Goal: Task Accomplishment & Management: Use online tool/utility

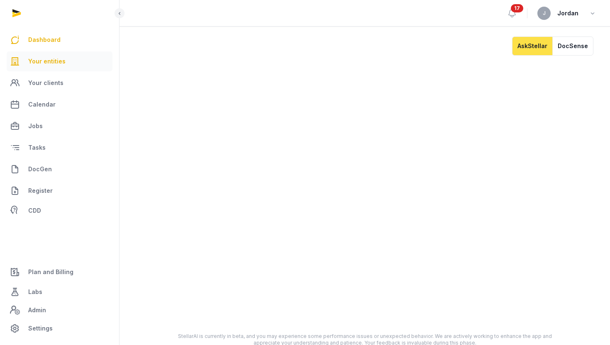
click at [56, 59] on span "Your entities" at bounding box center [46, 61] width 37 height 10
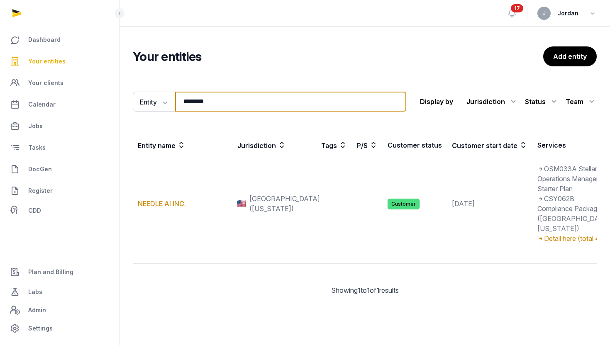
click at [199, 101] on input "********" at bounding box center [290, 102] width 231 height 20
paste input "********"
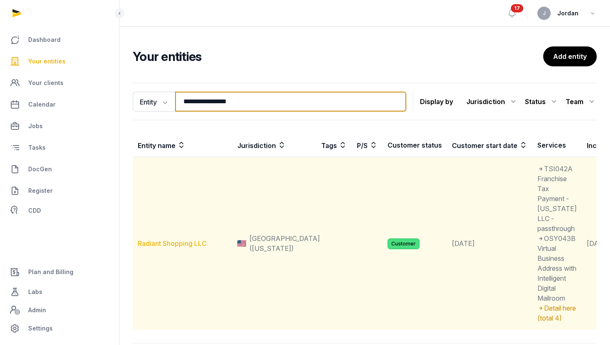
type input "**********"
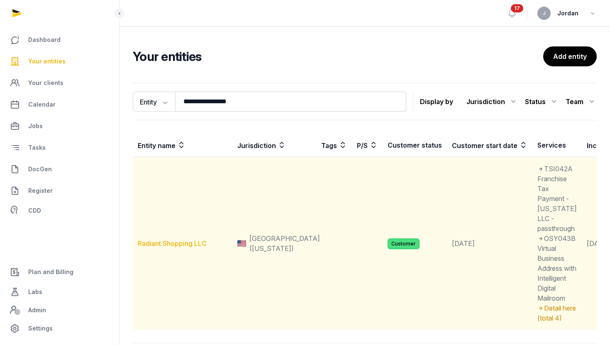
click at [160, 248] on link "Radiant Shopping LLC" at bounding box center [172, 244] width 69 height 8
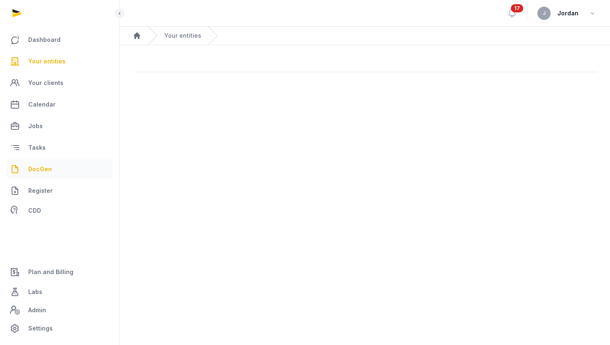
click at [47, 174] on span "DocGen" at bounding box center [40, 169] width 24 height 10
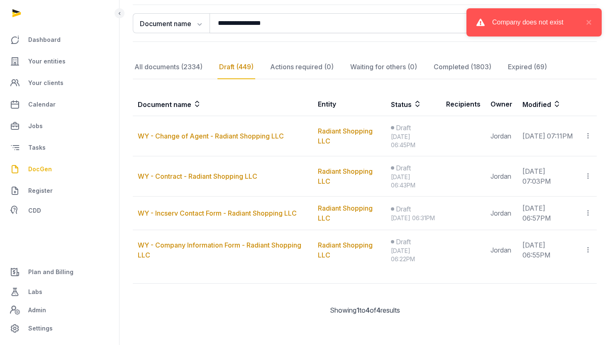
scroll to position [93, 0]
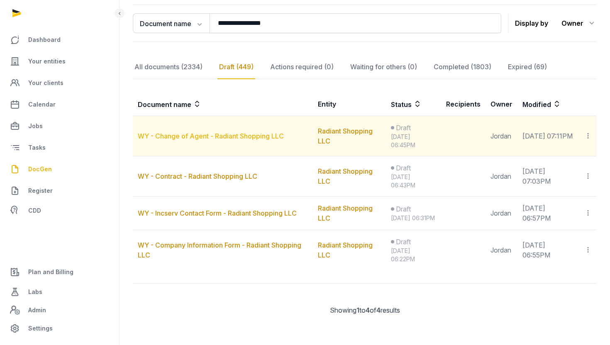
click at [239, 132] on link "WY - Change of Agent - Radiant Shopping LLC" at bounding box center [211, 136] width 146 height 8
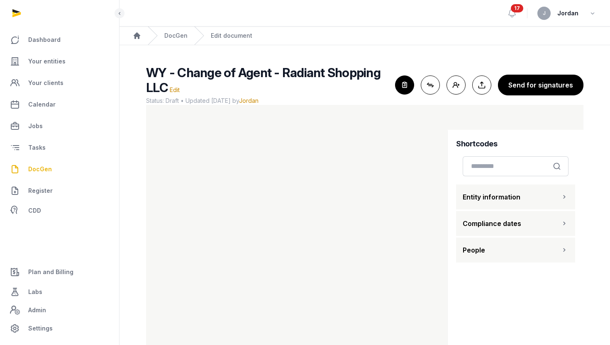
scroll to position [35, 0]
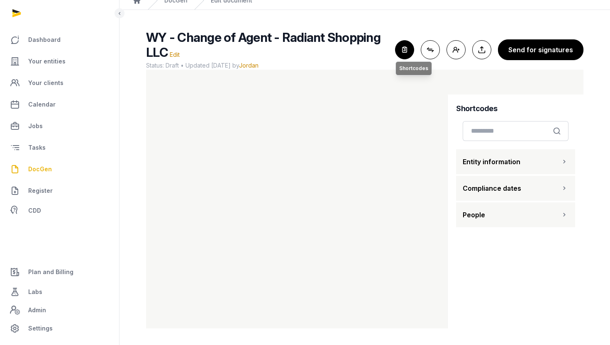
click at [408, 46] on icon "button" at bounding box center [405, 50] width 18 height 18
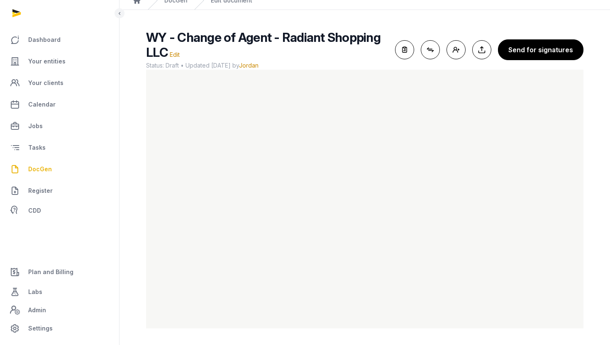
scroll to position [0, 0]
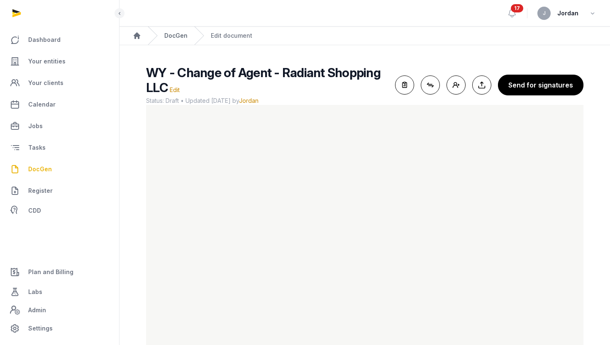
click at [181, 37] on link "DocGen" at bounding box center [175, 36] width 23 height 8
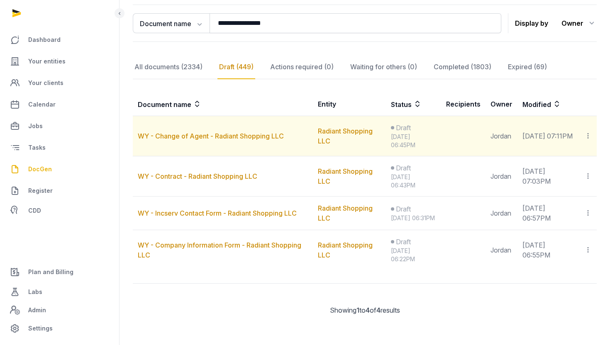
scroll to position [92, 0]
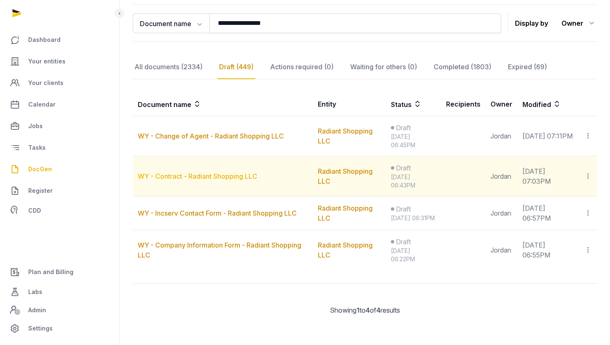
click at [218, 175] on link "WY - Contract - Radiant Shopping LLC" at bounding box center [198, 176] width 120 height 8
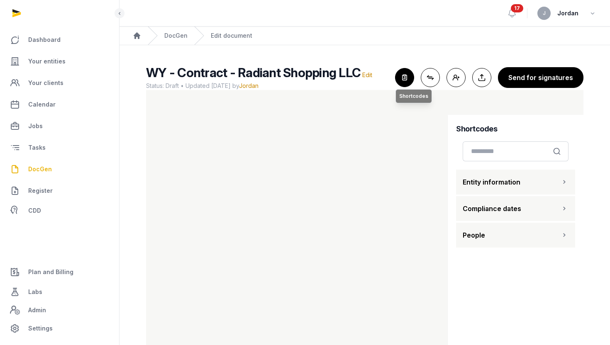
click at [409, 74] on icon "button" at bounding box center [405, 77] width 18 height 18
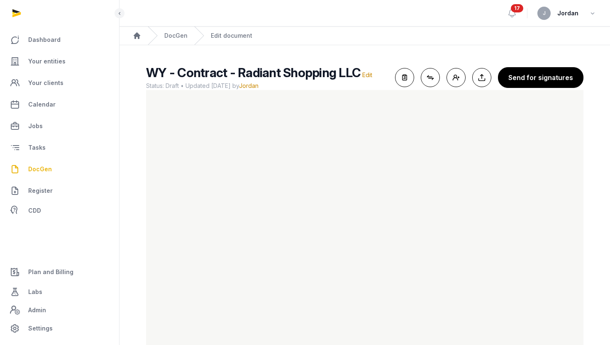
scroll to position [20, 0]
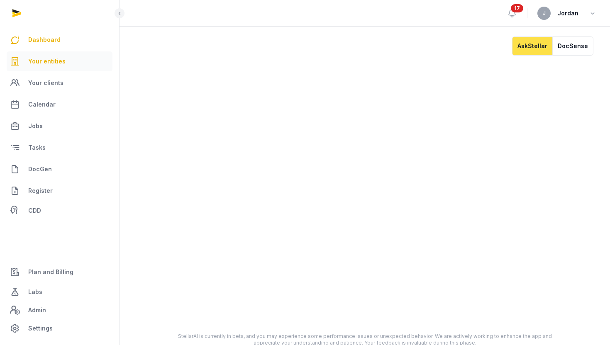
click at [56, 61] on span "Your entities" at bounding box center [46, 61] width 37 height 10
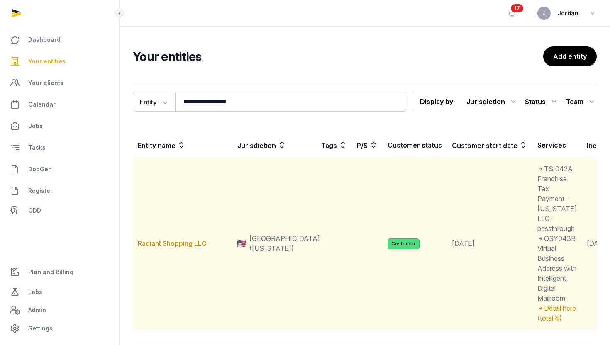
click at [178, 247] on td "Radiant Shopping LLC" at bounding box center [183, 243] width 100 height 173
click at [178, 248] on link "Radiant Shopping LLC" at bounding box center [172, 244] width 69 height 8
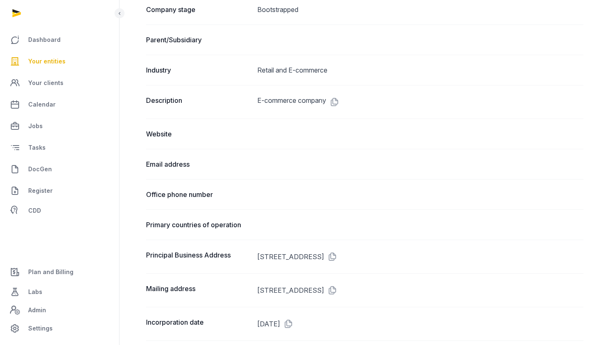
scroll to position [418, 0]
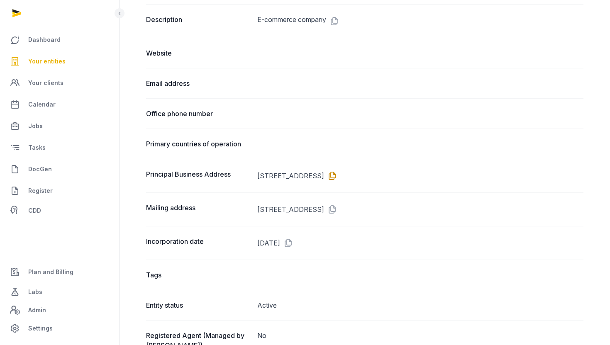
click at [337, 176] on icon at bounding box center [330, 175] width 13 height 13
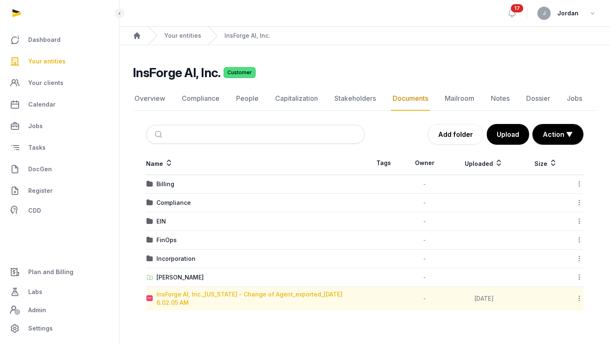
click at [321, 293] on div "InsForge AI, Inc._Washington - Change of Agent_exported_2025-08-21 6.02.05 AM" at bounding box center [261, 299] width 208 height 17
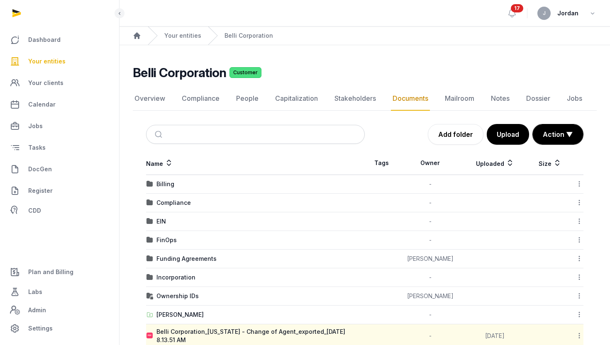
scroll to position [19, 0]
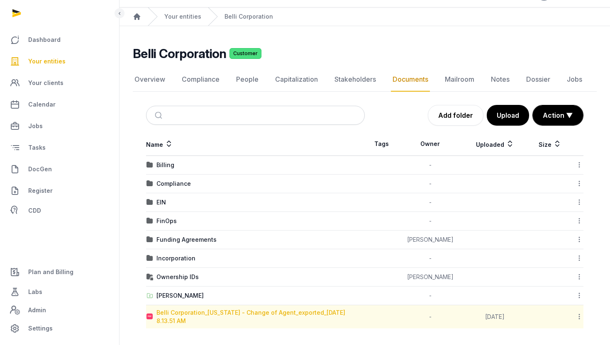
click at [306, 310] on div "Belli Corporation_[US_STATE] - Change of Agent_exported_[DATE] 8.13.51 AM" at bounding box center [261, 317] width 208 height 17
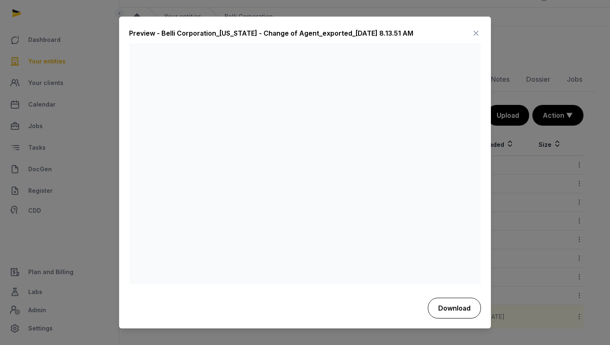
click at [457, 310] on button "Download" at bounding box center [454, 308] width 53 height 21
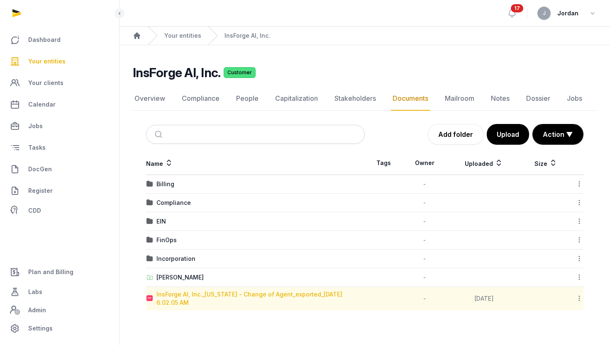
click at [252, 294] on div "InsForge AI, Inc._[US_STATE] - Change of Agent_exported_[DATE] 6.02.05 AM" at bounding box center [261, 299] width 208 height 17
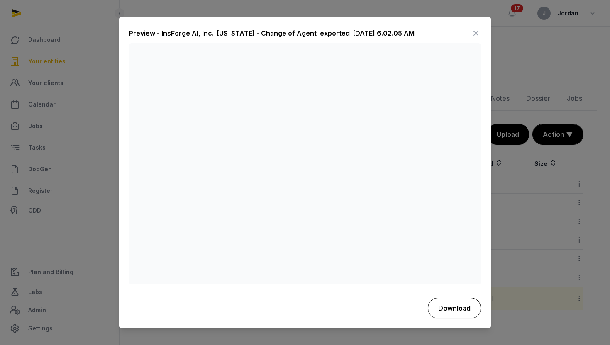
click at [462, 308] on button "Download" at bounding box center [454, 308] width 53 height 21
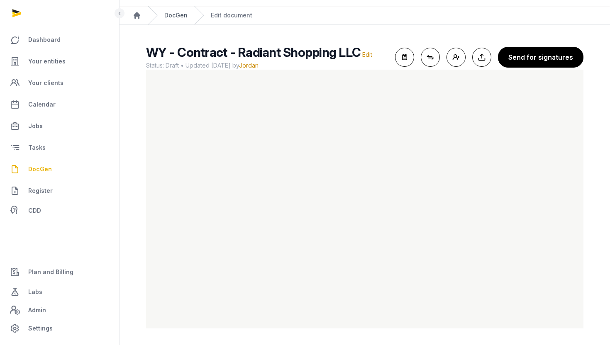
click at [181, 13] on link "DocGen" at bounding box center [175, 15] width 23 height 8
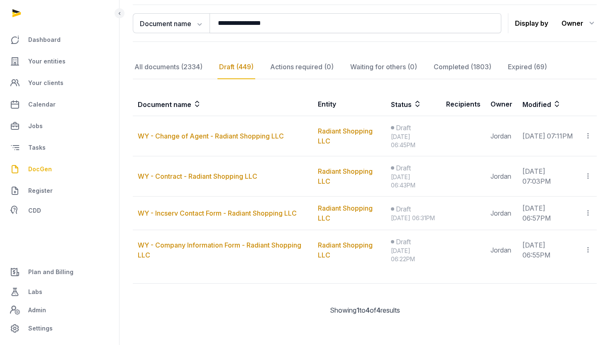
scroll to position [95, 0]
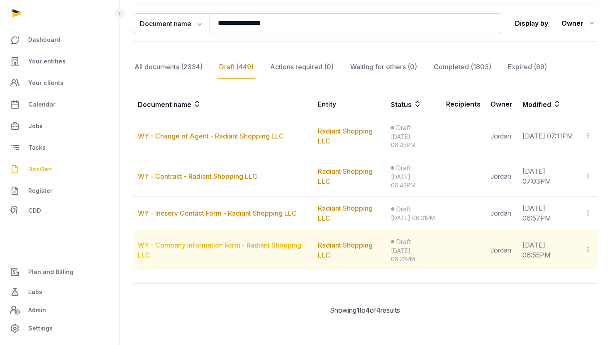
click at [244, 246] on link "WY - Company Information Form - Radiant Shopping LLC" at bounding box center [220, 250] width 164 height 18
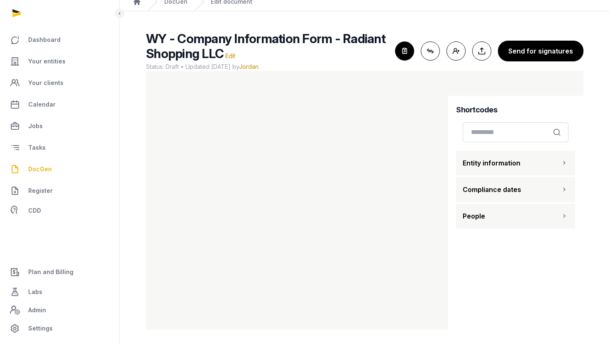
scroll to position [35, 0]
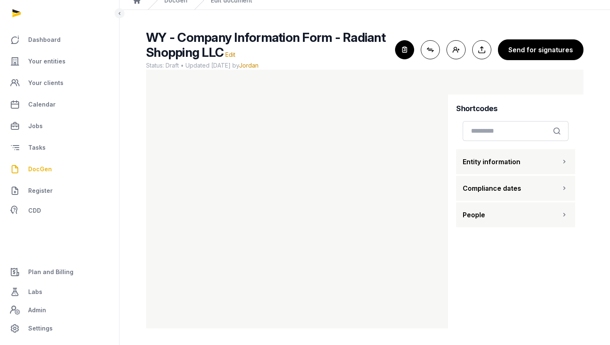
click at [470, 163] on span "Entity information" at bounding box center [492, 162] width 58 height 10
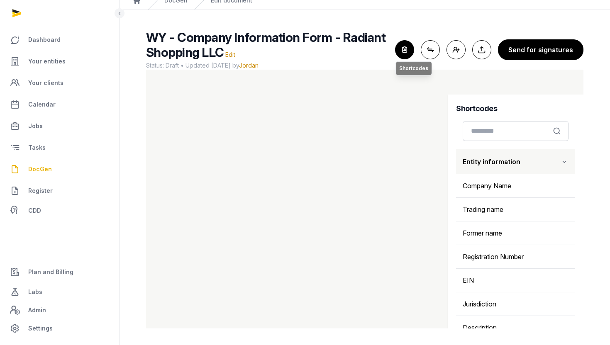
click at [409, 53] on icon "button" at bounding box center [405, 50] width 18 height 18
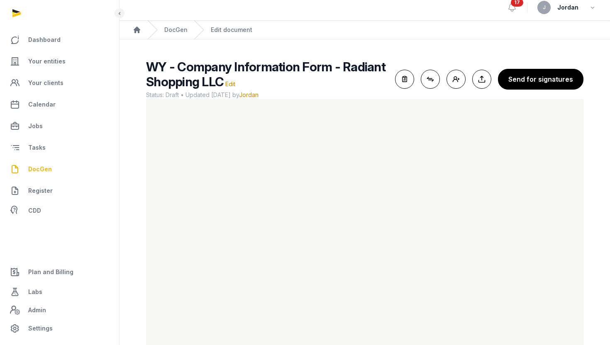
scroll to position [8, 0]
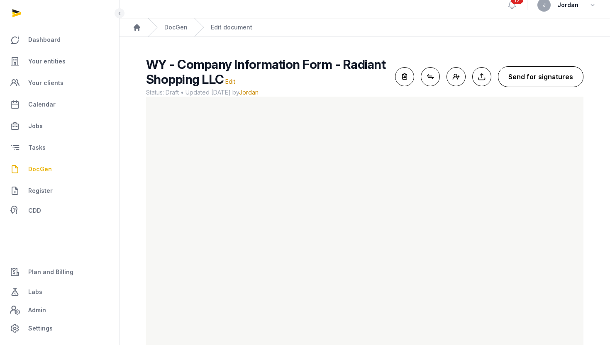
click at [543, 73] on button "Send for signatures" at bounding box center [541, 76] width 86 height 21
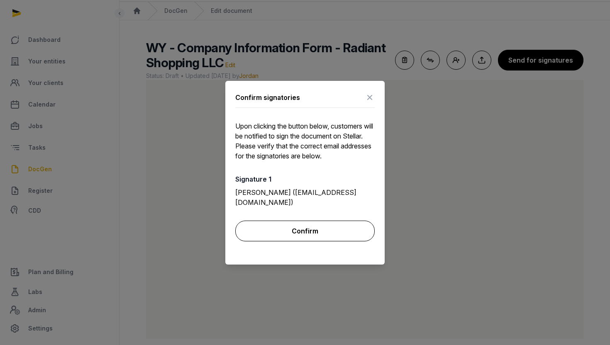
scroll to position [29, 0]
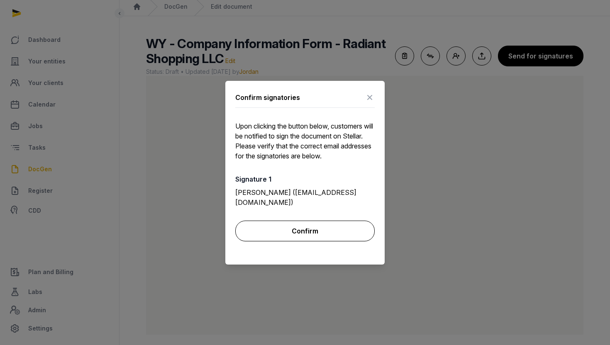
click at [329, 227] on button "Confirm" at bounding box center [304, 231] width 139 height 21
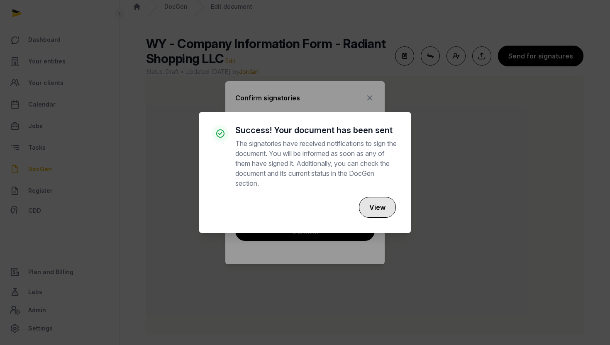
click at [382, 208] on button "View" at bounding box center [377, 207] width 37 height 21
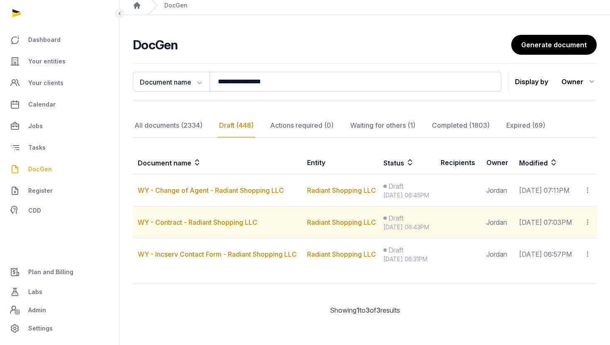
scroll to position [37, 0]
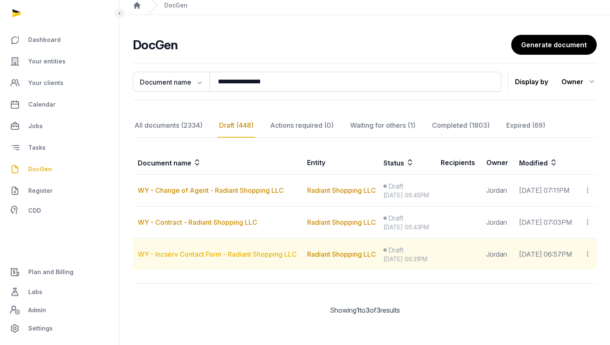
click at [268, 259] on link "WY - Incserv Contact Form - Radiant Shopping LLC" at bounding box center [217, 254] width 159 height 8
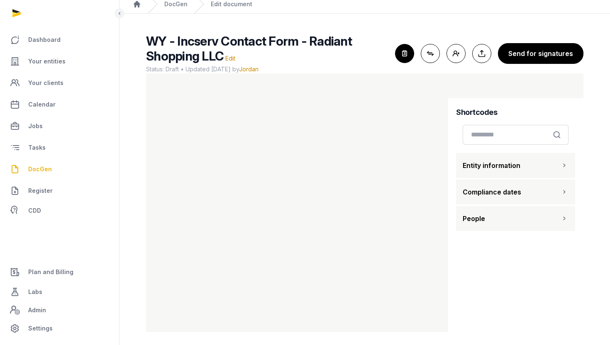
scroll to position [35, 0]
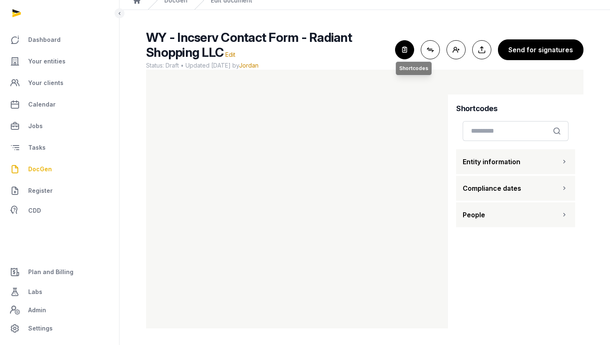
click at [412, 49] on icon "button" at bounding box center [405, 50] width 18 height 18
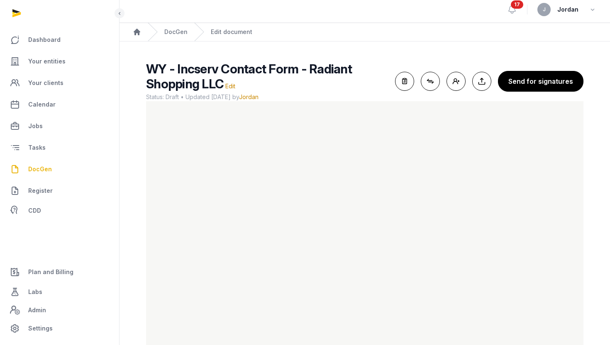
scroll to position [0, 0]
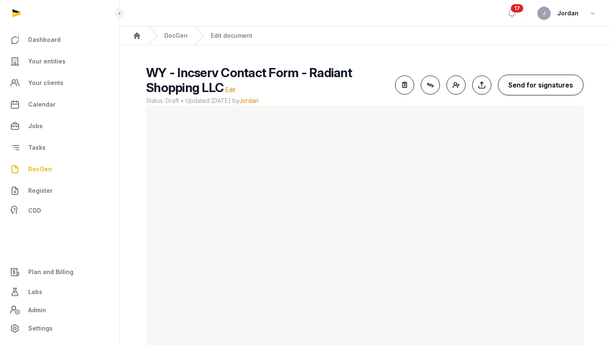
click at [533, 84] on button "Send for signatures" at bounding box center [541, 85] width 86 height 21
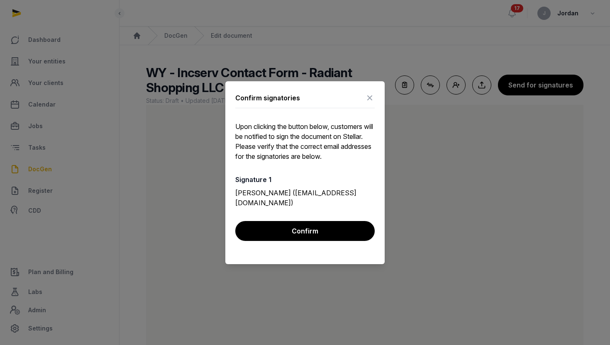
click at [372, 103] on icon at bounding box center [370, 97] width 10 height 13
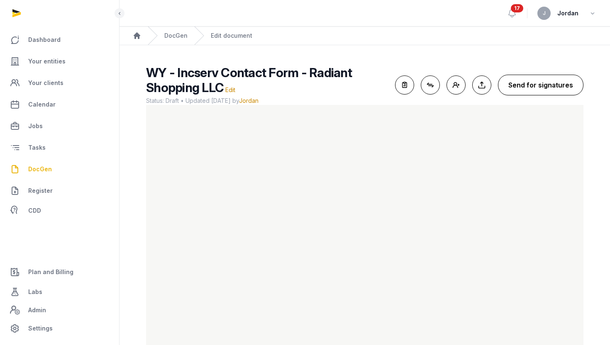
click at [522, 88] on button "Send for signatures" at bounding box center [541, 85] width 86 height 21
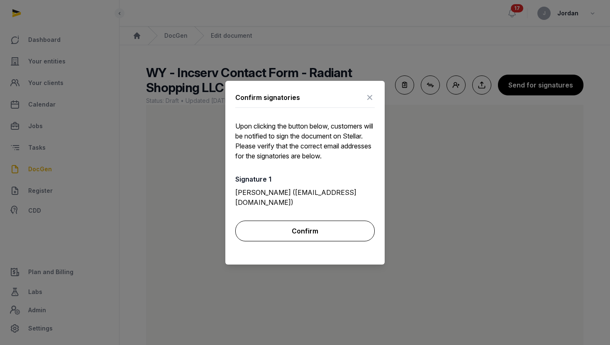
click at [316, 229] on button "Confirm" at bounding box center [304, 231] width 139 height 21
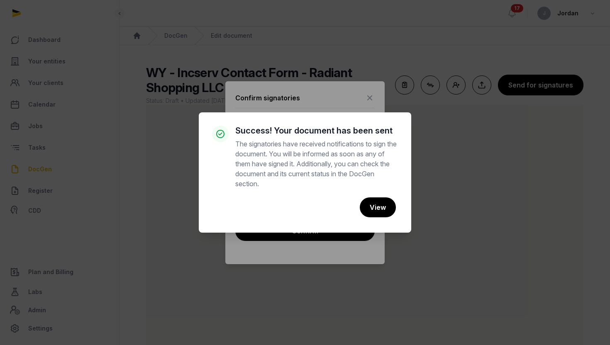
click at [377, 107] on div "× Success! Your document has been sent The signatories have received notificati…" at bounding box center [305, 172] width 610 height 345
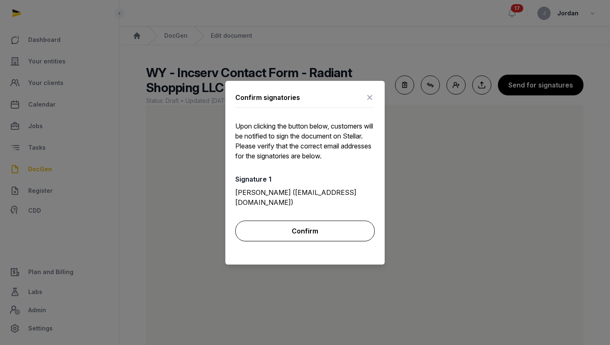
click at [349, 226] on button "Confirm" at bounding box center [304, 231] width 139 height 21
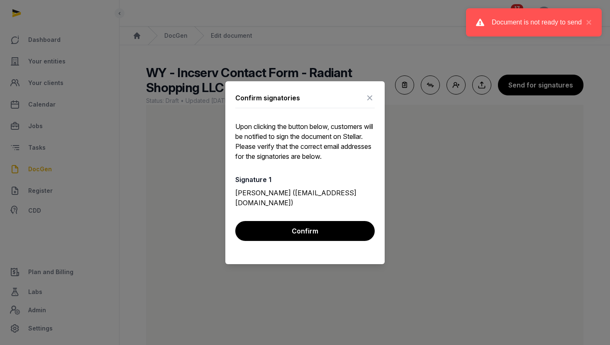
click at [371, 100] on icon at bounding box center [370, 97] width 10 height 13
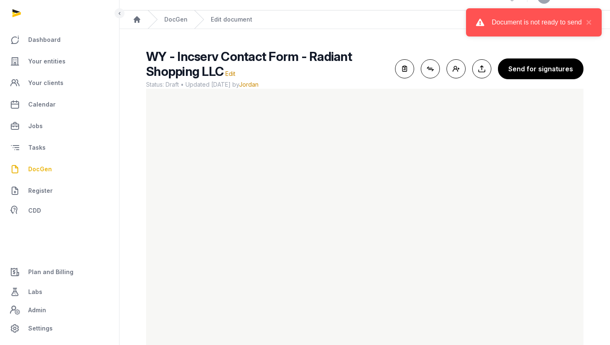
scroll to position [20, 0]
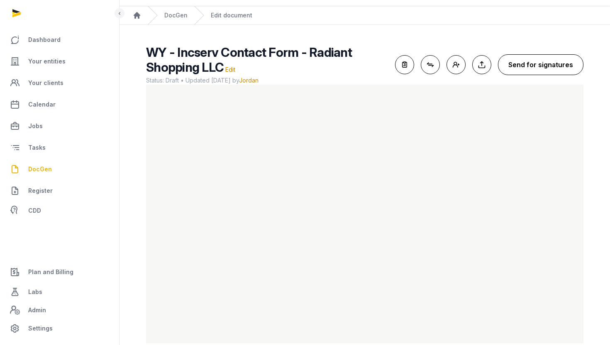
click at [550, 64] on button "Send for signatures" at bounding box center [541, 64] width 86 height 21
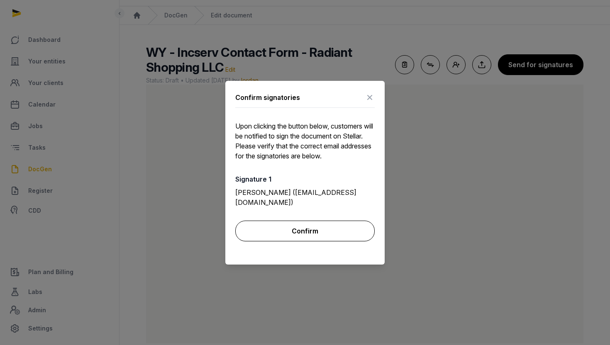
click at [317, 227] on button "Confirm" at bounding box center [304, 231] width 139 height 21
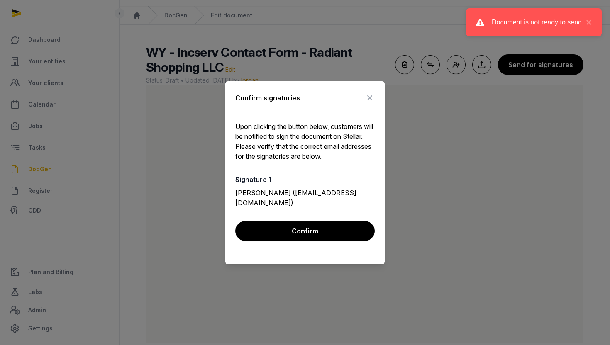
click at [374, 103] on icon at bounding box center [370, 97] width 10 height 13
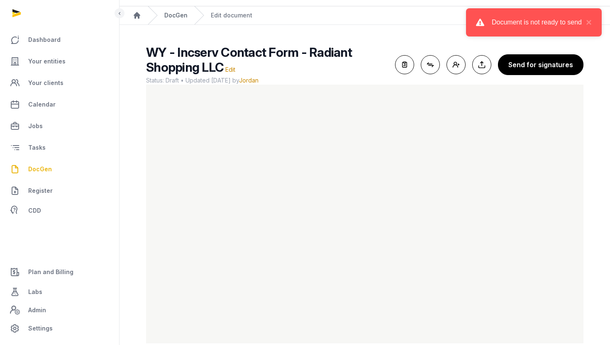
click at [176, 15] on link "DocGen" at bounding box center [175, 15] width 23 height 8
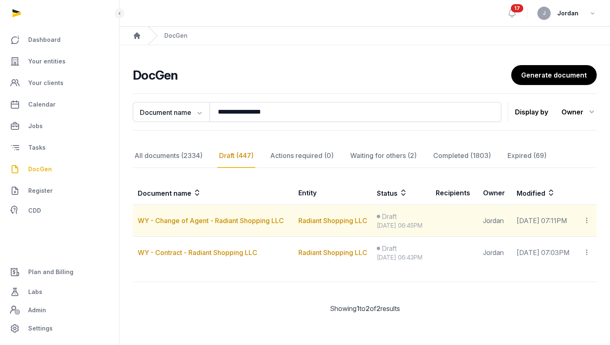
scroll to position [14, 0]
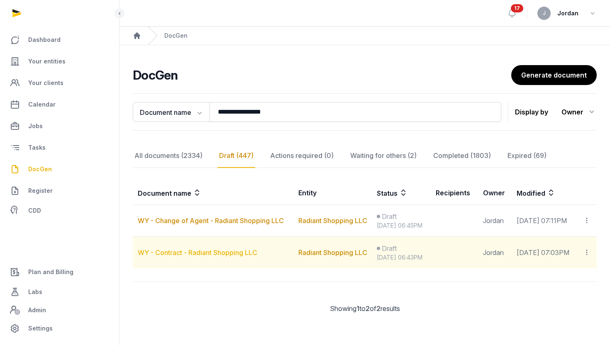
click at [230, 253] on link "WY - Contract - Radiant Shopping LLC" at bounding box center [198, 253] width 120 height 8
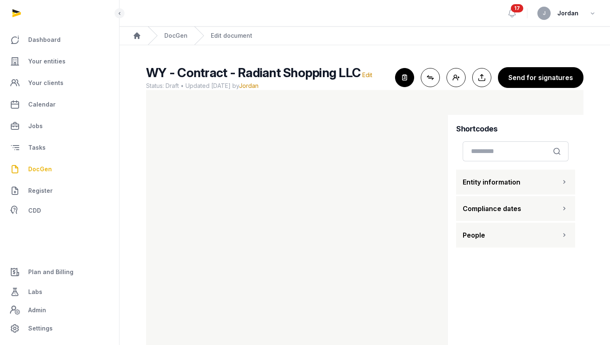
scroll to position [20, 0]
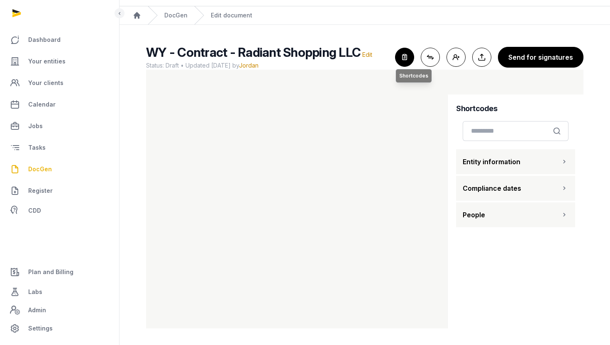
click at [409, 59] on icon "button" at bounding box center [405, 57] width 18 height 18
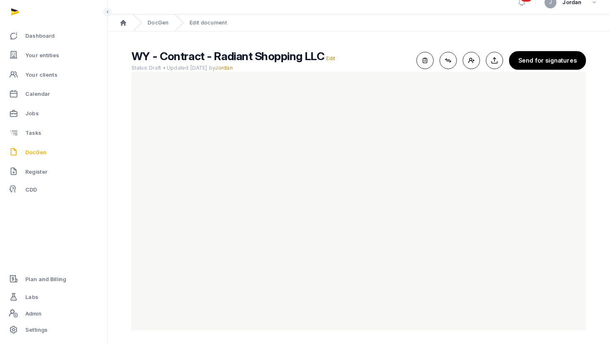
scroll to position [0, 0]
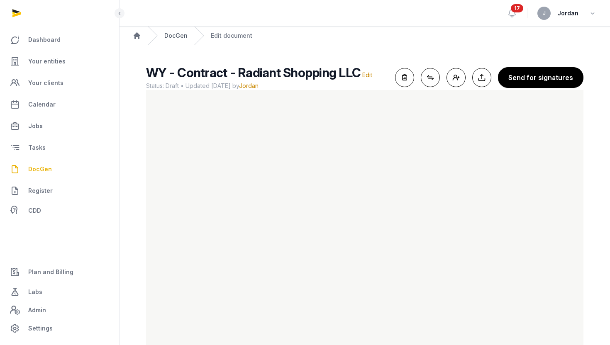
click at [178, 34] on link "DocGen" at bounding box center [175, 36] width 23 height 8
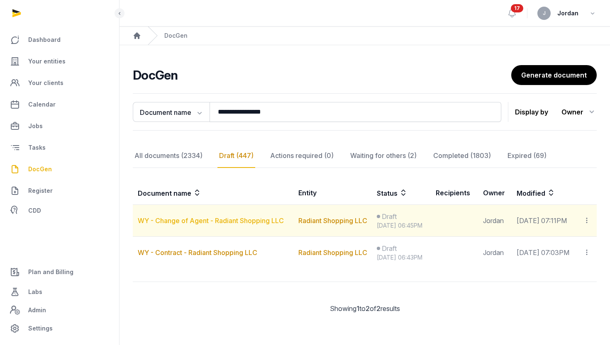
click at [210, 223] on link "WY - Change of Agent - Radiant Shopping LLC" at bounding box center [211, 221] width 146 height 8
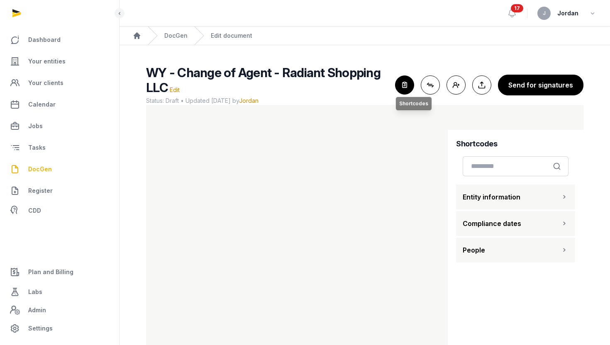
click at [405, 88] on icon "button" at bounding box center [405, 85] width 18 height 18
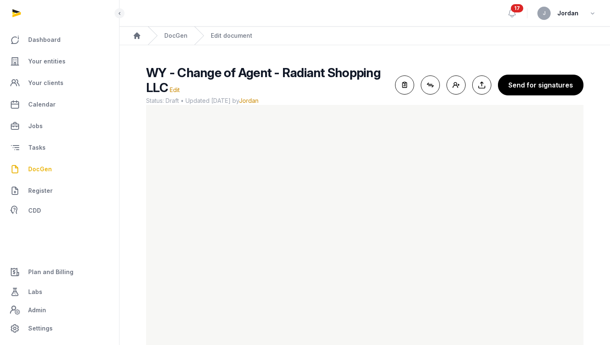
scroll to position [35, 0]
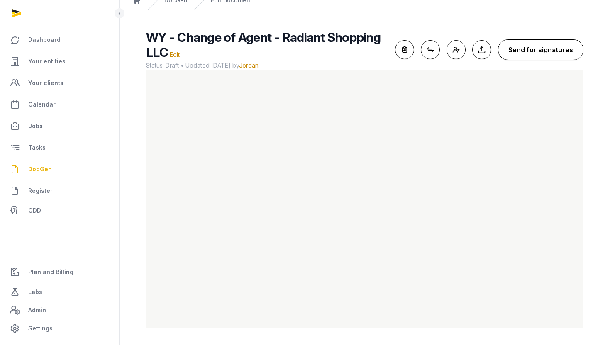
click at [533, 51] on button "Send for signatures" at bounding box center [541, 49] width 86 height 21
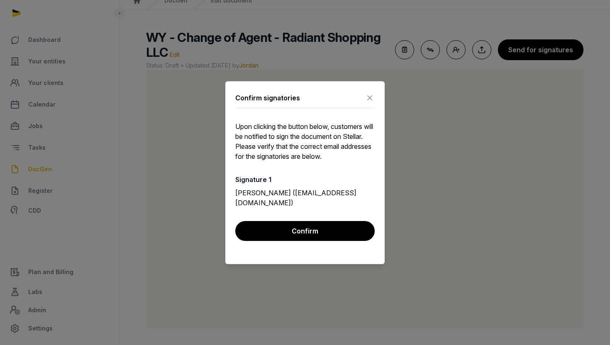
click at [369, 105] on icon at bounding box center [370, 97] width 10 height 13
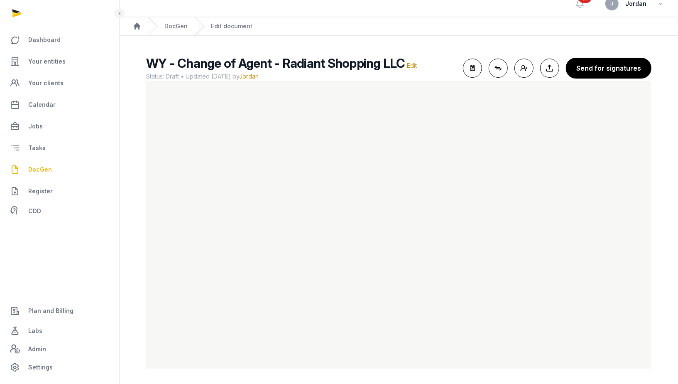
scroll to position [10, 0]
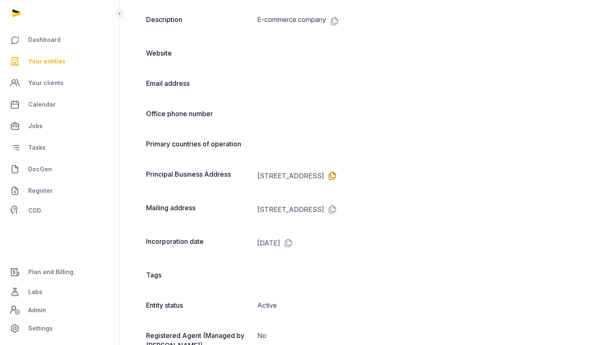
drag, startPoint x: 447, startPoint y: 179, endPoint x: 468, endPoint y: 178, distance: 21.2
click at [468, 178] on dd "2232 DELL RANGE BLVD SUITE 245-3402, CHEYENNE, WY, 82009" at bounding box center [420, 175] width 327 height 13
copy dd "82009"
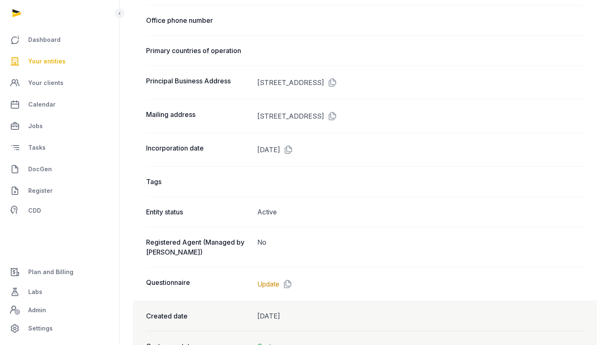
scroll to position [514, 0]
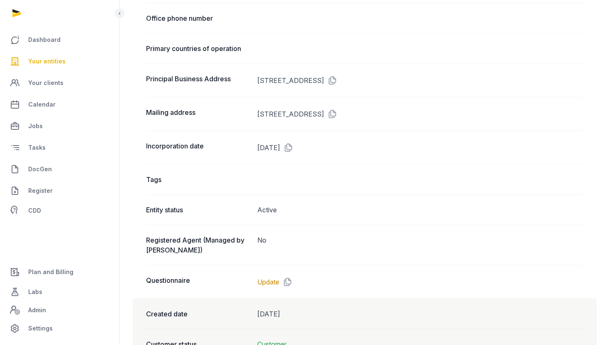
copy dd "82009"
drag, startPoint x: 256, startPoint y: 81, endPoint x: 387, endPoint y: 77, distance: 131.2
click at [387, 77] on div "Principal Business Address 2232 DELL RANGE BLVD SUITE 245-3402, CHEYENNE, WY, 8…" at bounding box center [365, 81] width 438 height 34
copy dd "2232 DELL RANGE BLVD SUITE 245-3402"
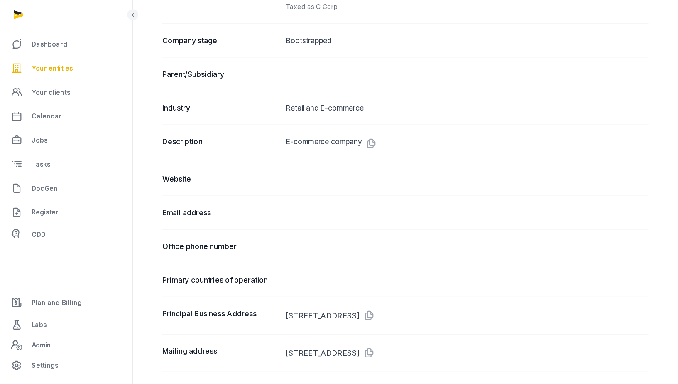
scroll to position [310, 0]
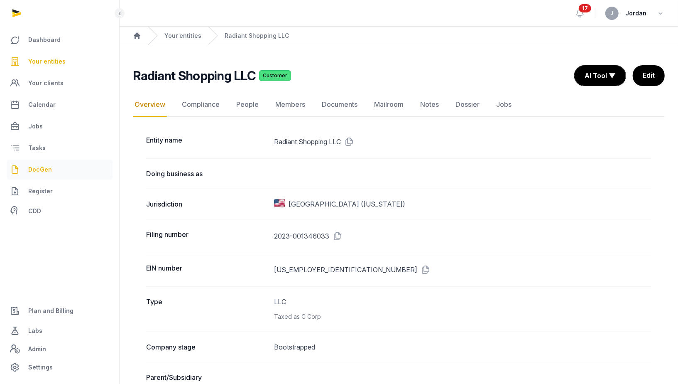
click at [49, 172] on span "DocGen" at bounding box center [40, 169] width 24 height 10
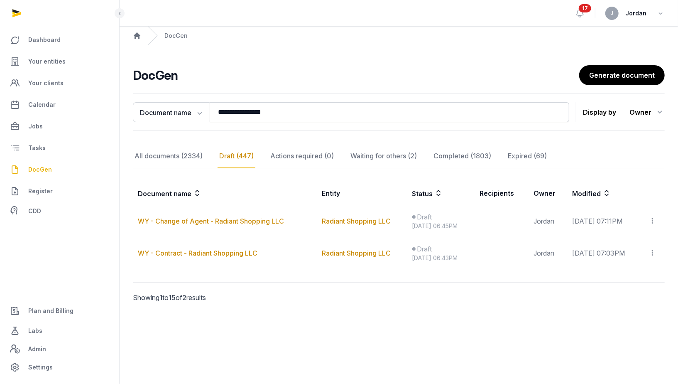
click at [207, 297] on p "Showing 1 to 15 of 2 results" at bounding box center [194, 297] width 123 height 30
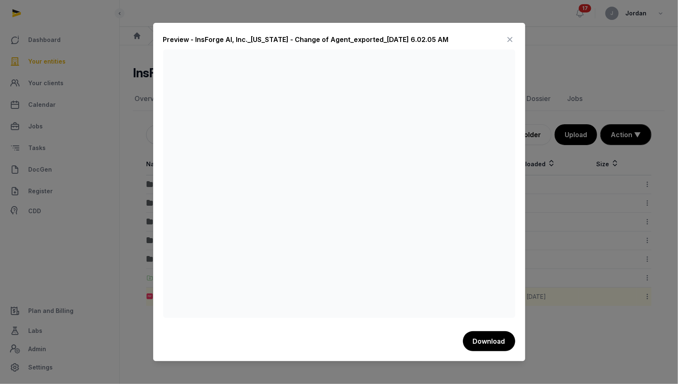
click at [513, 41] on icon at bounding box center [510, 39] width 10 height 13
